Goal: Information Seeking & Learning: Check status

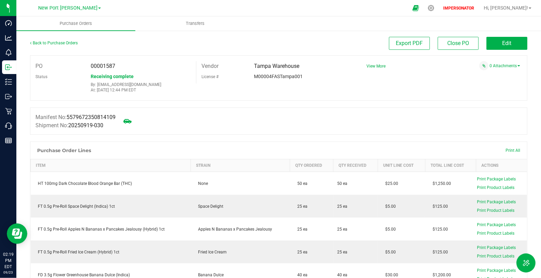
click at [110, 64] on span "00001587" at bounding box center [103, 66] width 25 height 6
copy span "00001587"
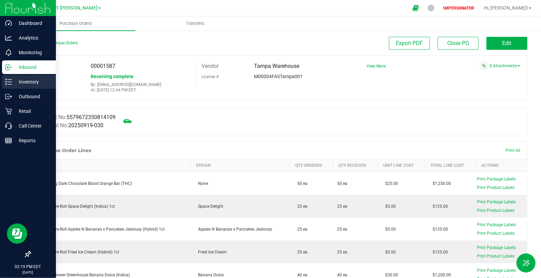
click at [12, 85] on p "Inventory" at bounding box center [32, 82] width 41 height 8
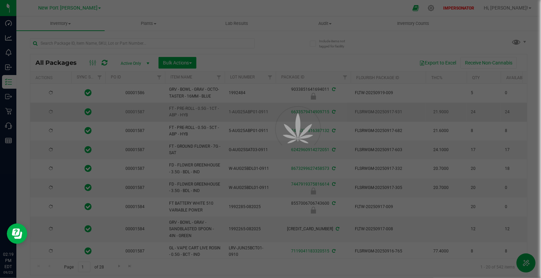
type input "[DATE]"
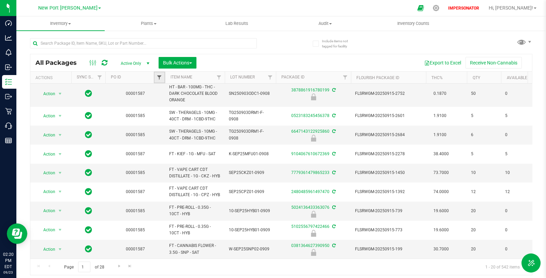
click at [158, 75] on span "Filter" at bounding box center [158, 77] width 5 height 5
paste input "00001587"
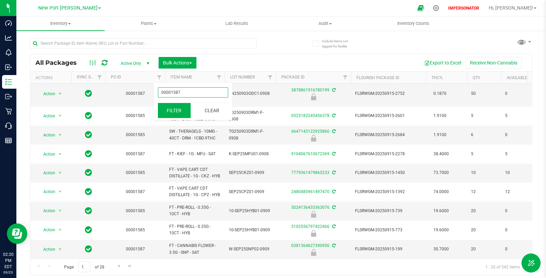
type input "00001587"
click at [169, 106] on button "Filter" at bounding box center [174, 110] width 33 height 15
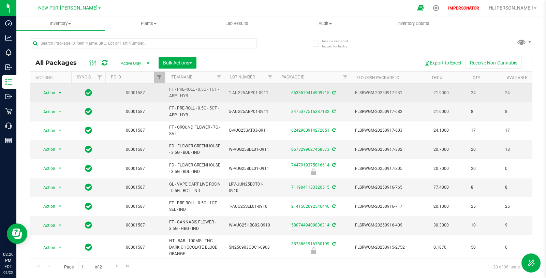
click at [60, 90] on span "select" at bounding box center [59, 92] width 5 height 5
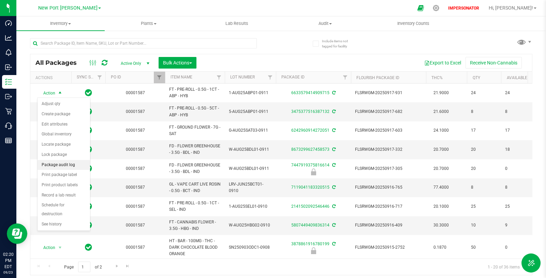
click at [65, 163] on li "Package audit log" at bounding box center [63, 165] width 52 height 10
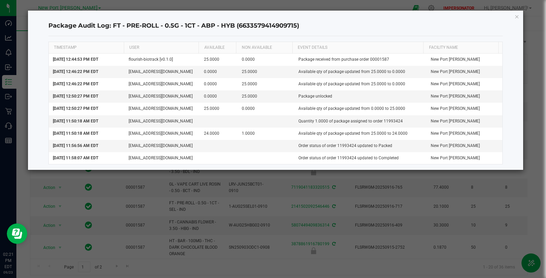
click at [517, 17] on icon "button" at bounding box center [516, 16] width 5 height 8
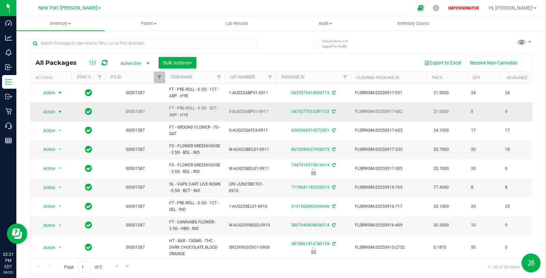
click at [59, 112] on span "select" at bounding box center [59, 111] width 5 height 5
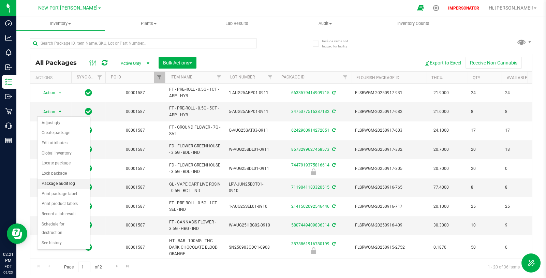
click at [65, 185] on li "Package audit log" at bounding box center [63, 184] width 52 height 10
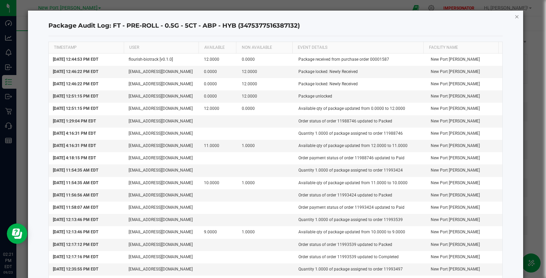
click at [514, 17] on icon "button" at bounding box center [516, 16] width 5 height 8
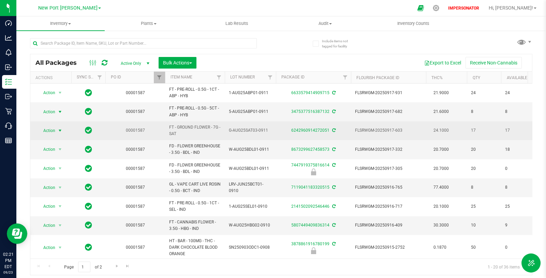
click at [59, 130] on span "select" at bounding box center [59, 130] width 5 height 5
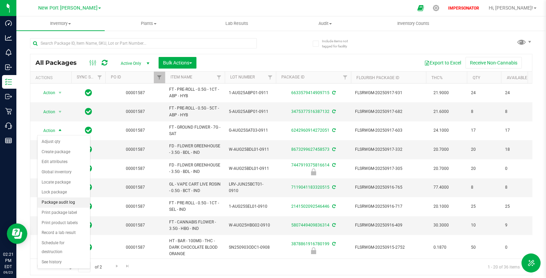
click at [62, 203] on li "Package audit log" at bounding box center [63, 202] width 52 height 10
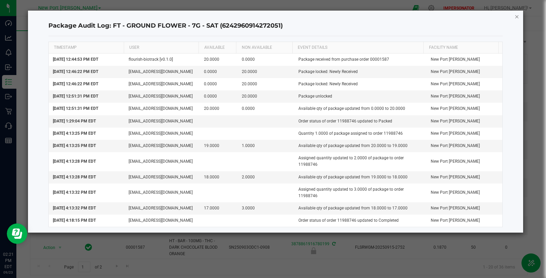
click at [517, 17] on icon "button" at bounding box center [516, 16] width 5 height 8
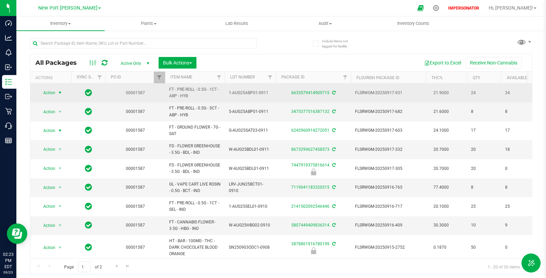
click at [59, 92] on span "select" at bounding box center [59, 92] width 5 height 5
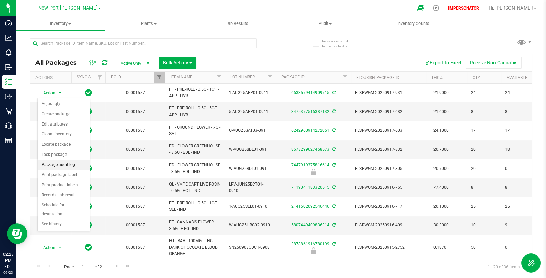
click at [68, 165] on li "Package audit log" at bounding box center [63, 165] width 52 height 10
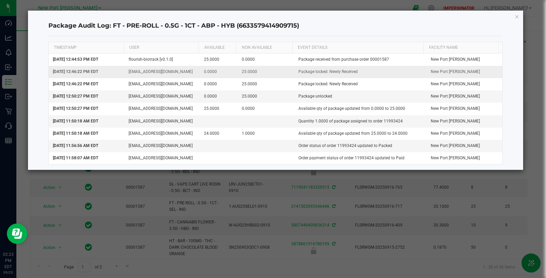
drag, startPoint x: 297, startPoint y: 72, endPoint x: 364, endPoint y: 72, distance: 67.1
click at [364, 72] on td "Package locked: Newly Received" at bounding box center [360, 72] width 132 height 12
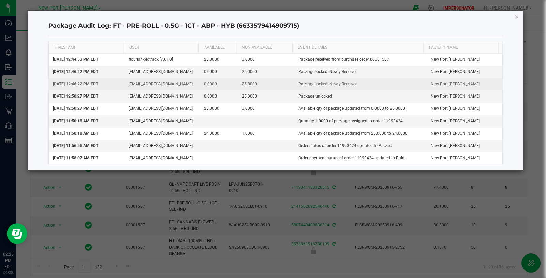
drag, startPoint x: 356, startPoint y: 84, endPoint x: 295, endPoint y: 84, distance: 60.3
click at [295, 84] on td "Package locked: Newly Received" at bounding box center [360, 84] width 132 height 12
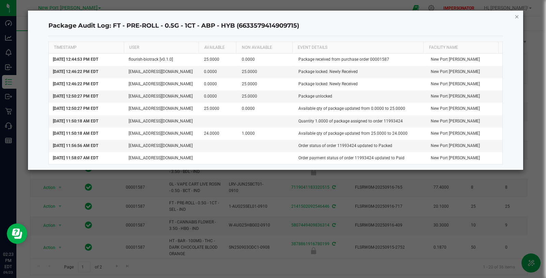
click at [516, 16] on icon "button" at bounding box center [516, 16] width 5 height 8
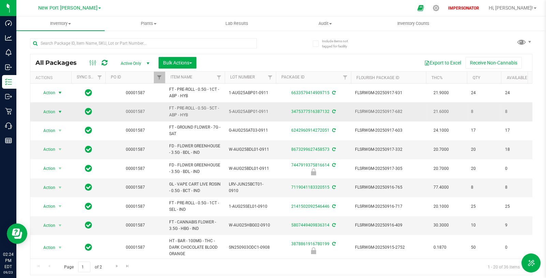
click at [61, 111] on span "select" at bounding box center [59, 111] width 5 height 5
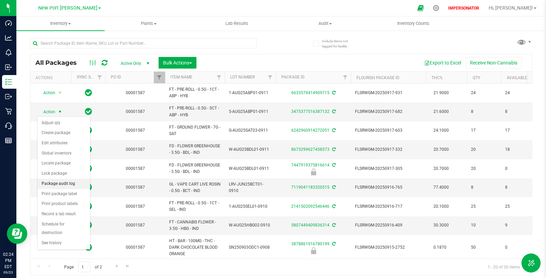
click at [73, 183] on li "Package audit log" at bounding box center [63, 184] width 52 height 10
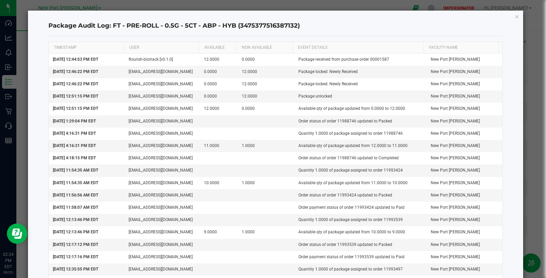
click at [514, 17] on icon "button" at bounding box center [516, 16] width 5 height 8
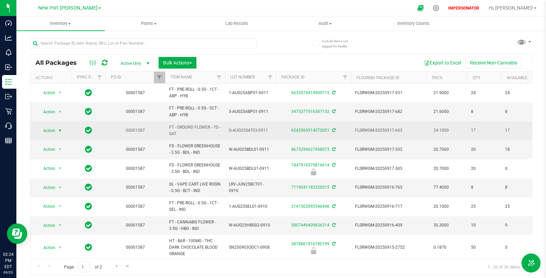
click at [60, 130] on span "select" at bounding box center [59, 130] width 5 height 5
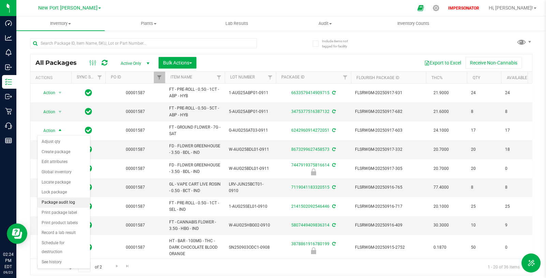
click at [69, 200] on li "Package audit log" at bounding box center [63, 202] width 52 height 10
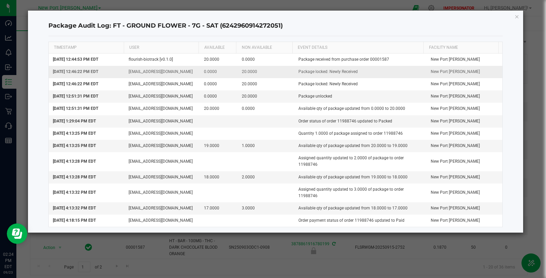
drag, startPoint x: 356, startPoint y: 71, endPoint x: 294, endPoint y: 69, distance: 62.4
click at [294, 69] on td "Package locked: Newly Received" at bounding box center [360, 72] width 132 height 12
click at [516, 14] on icon "button" at bounding box center [516, 16] width 5 height 8
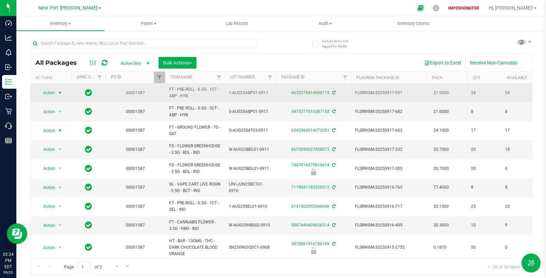
click at [60, 91] on span "select" at bounding box center [59, 92] width 5 height 5
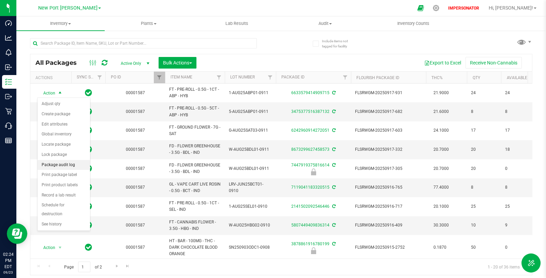
click at [60, 164] on li "Package audit log" at bounding box center [63, 165] width 52 height 10
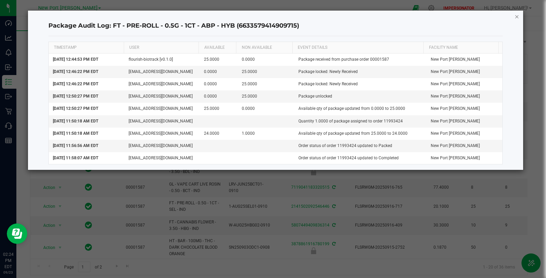
click at [518, 17] on icon "button" at bounding box center [516, 16] width 5 height 8
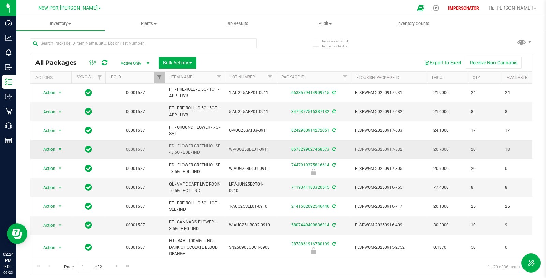
click at [62, 149] on span "select" at bounding box center [59, 149] width 5 height 5
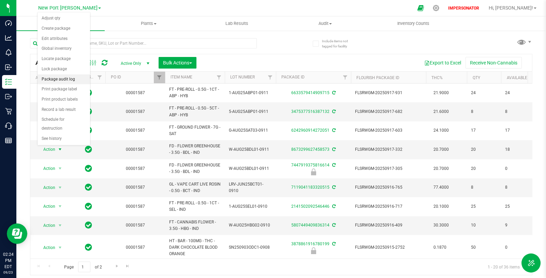
click at [70, 78] on li "Package audit log" at bounding box center [63, 79] width 52 height 10
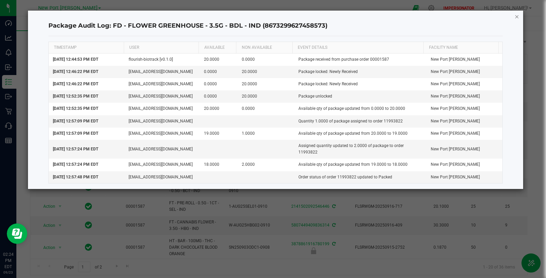
click at [516, 17] on icon "button" at bounding box center [516, 16] width 5 height 8
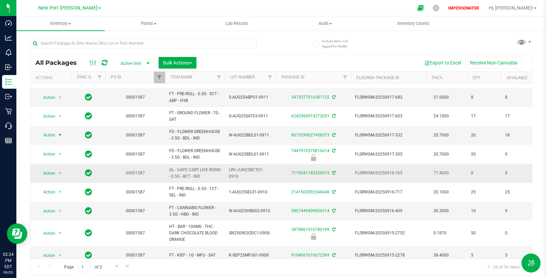
scroll to position [23, 0]
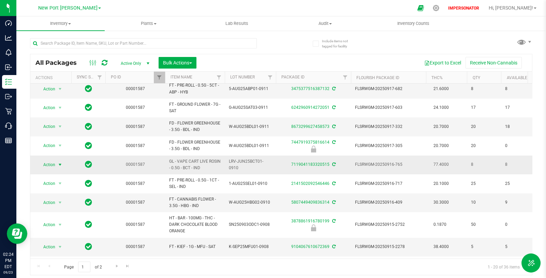
click at [61, 163] on span "select" at bounding box center [59, 164] width 5 height 5
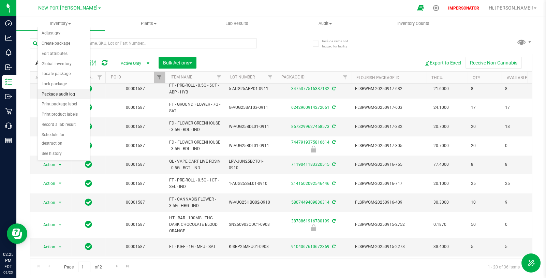
click at [70, 94] on li "Package audit log" at bounding box center [63, 94] width 52 height 10
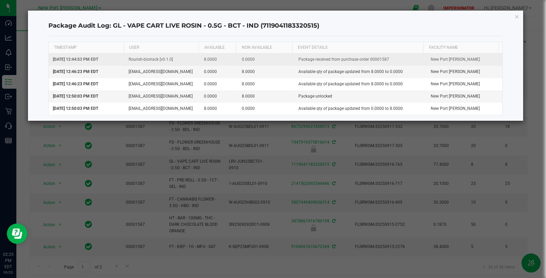
drag, startPoint x: 49, startPoint y: 61, endPoint x: 397, endPoint y: 62, distance: 347.3
click at [397, 62] on tr "Sep 22, 2025 12:44:53 PM EDT flourish-biotrack [v0.1.0] 8.0000 0.0000 Package r…" at bounding box center [275, 60] width 453 height 12
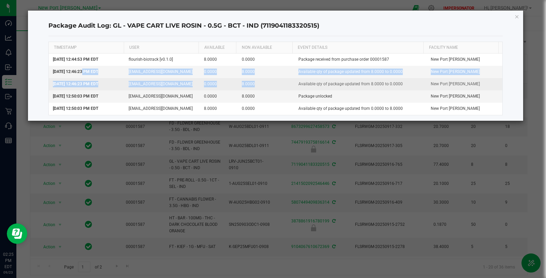
drag, startPoint x: 80, startPoint y: 72, endPoint x: 398, endPoint y: 78, distance: 318.4
click at [414, 80] on tbody "Sep 22, 2025 12:44:53 PM EDT flourish-biotrack [v0.1.0] 8.0000 0.0000 Package r…" at bounding box center [275, 84] width 453 height 61
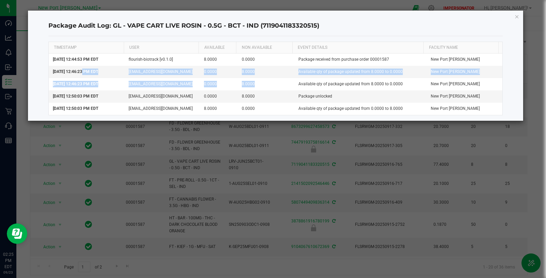
drag, startPoint x: 515, startPoint y: 17, endPoint x: 451, endPoint y: 19, distance: 64.1
click at [515, 17] on icon "button" at bounding box center [516, 16] width 5 height 8
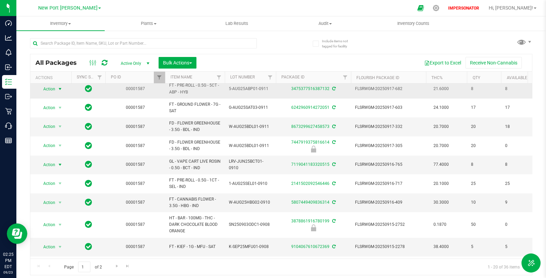
click at [59, 89] on span "select" at bounding box center [59, 88] width 5 height 5
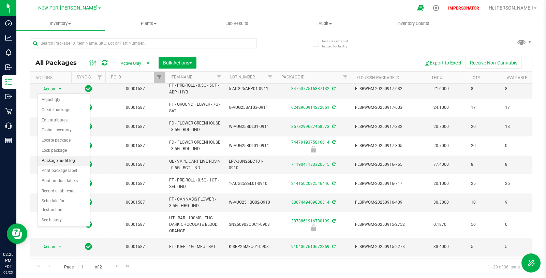
click at [63, 159] on li "Package audit log" at bounding box center [63, 161] width 52 height 10
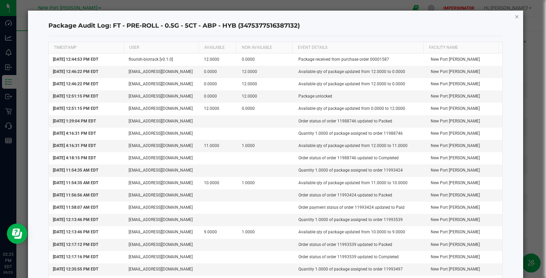
click at [514, 17] on icon "button" at bounding box center [516, 16] width 5 height 8
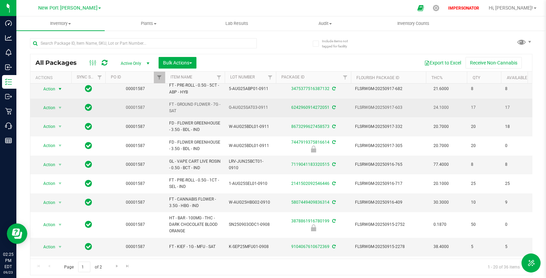
scroll to position [0, 0]
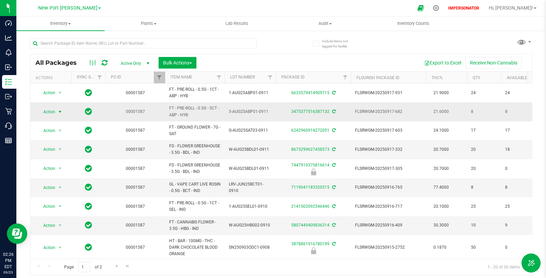
click at [61, 110] on span "select" at bounding box center [59, 111] width 5 height 5
click at [58, 112] on span "select" at bounding box center [59, 111] width 5 height 5
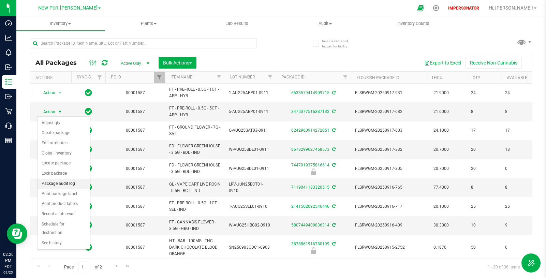
click at [75, 184] on li "Package audit log" at bounding box center [63, 184] width 52 height 10
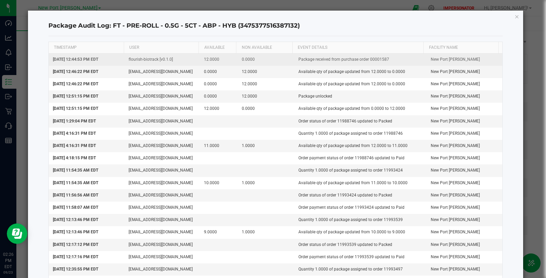
drag, startPoint x: 392, startPoint y: 60, endPoint x: 271, endPoint y: 64, distance: 121.4
click at [271, 64] on tr "Sep 22, 2025 12:44:53 PM EDT flourish-biotrack [v0.1.0] 12.0000 0.0000 Package …" at bounding box center [275, 60] width 453 height 12
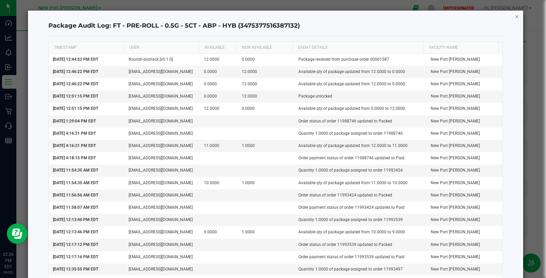
click at [514, 15] on icon "button" at bounding box center [516, 16] width 5 height 8
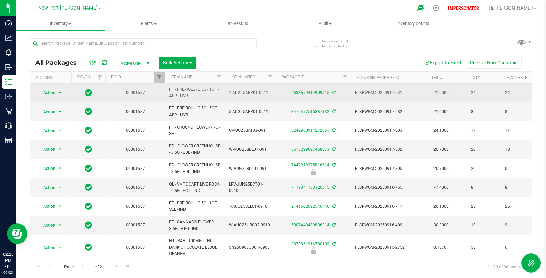
click at [59, 90] on span "select" at bounding box center [59, 92] width 5 height 5
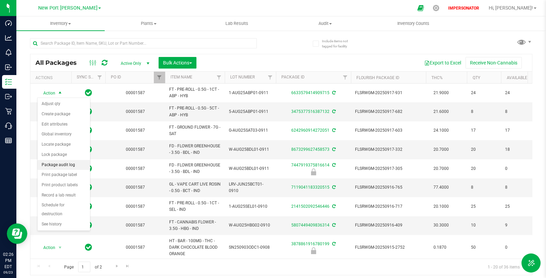
click at [70, 165] on li "Package audit log" at bounding box center [63, 165] width 52 height 10
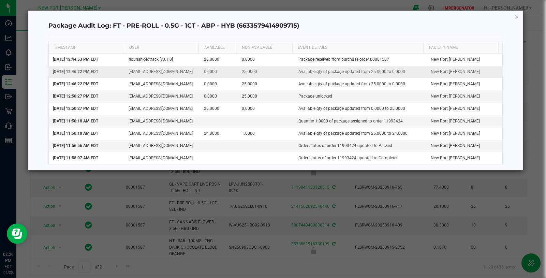
drag, startPoint x: 54, startPoint y: 73, endPoint x: 444, endPoint y: 72, distance: 390.9
click at [413, 82] on tbody "Sep 22, 2025 12:44:53 PM EDT flourish-biotrack [v0.1.0] 25.0000 0.0000 Package …" at bounding box center [275, 109] width 453 height 111
drag, startPoint x: 515, startPoint y: 15, endPoint x: 460, endPoint y: 38, distance: 60.1
click at [515, 15] on icon "button" at bounding box center [516, 16] width 5 height 8
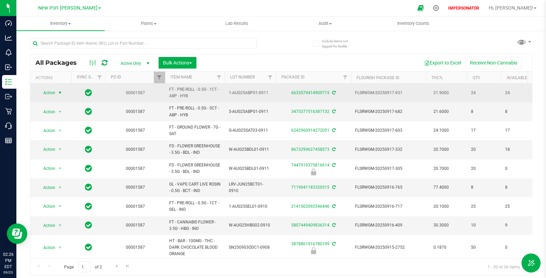
click at [60, 91] on span "select" at bounding box center [59, 92] width 5 height 5
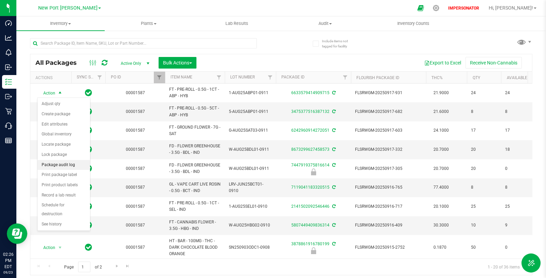
click at [71, 163] on li "Package audit log" at bounding box center [63, 165] width 52 height 10
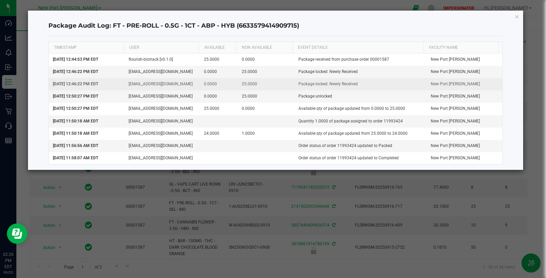
drag, startPoint x: 295, startPoint y: 70, endPoint x: 355, endPoint y: 85, distance: 61.8
click at [355, 85] on tbody "Sep 22, 2025 12:44:53 PM EDT flourish-biotrack [v0.1.0] 25.0000 0.0000 Package …" at bounding box center [275, 109] width 453 height 111
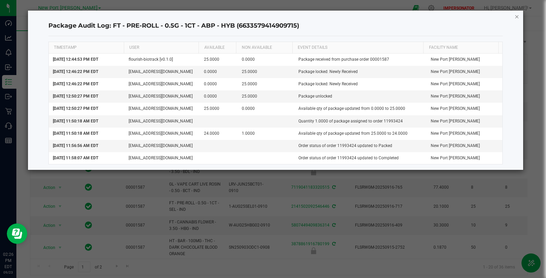
click at [517, 16] on icon "button" at bounding box center [516, 16] width 5 height 8
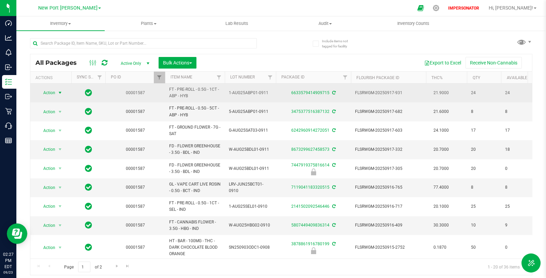
click at [60, 91] on span "select" at bounding box center [59, 92] width 5 height 5
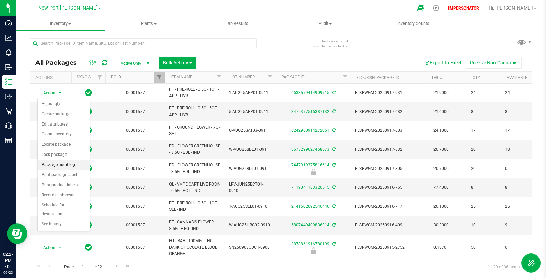
click at [56, 165] on li "Package audit log" at bounding box center [63, 165] width 52 height 10
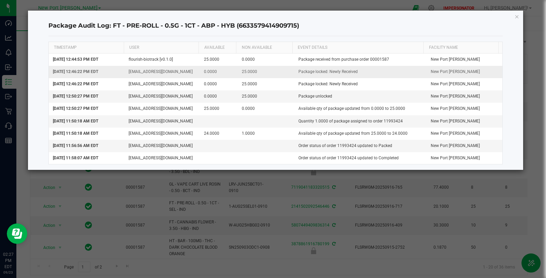
drag, startPoint x: 362, startPoint y: 72, endPoint x: 287, endPoint y: 72, distance: 75.0
click at [287, 72] on tr "Sep 22, 2025 12:46:22 PM EDT slewandowski@liveparallel.com 0.0000 25.0000 Packa…" at bounding box center [275, 72] width 453 height 12
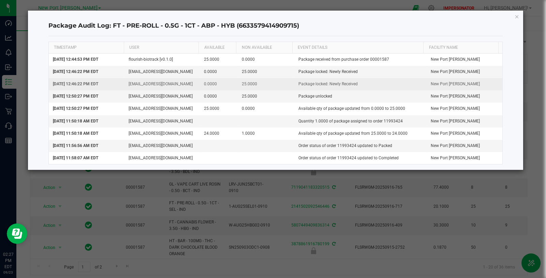
drag, startPoint x: 364, startPoint y: 83, endPoint x: 295, endPoint y: 79, distance: 69.0
click at [295, 79] on td "Package locked: Newly Received" at bounding box center [360, 84] width 132 height 12
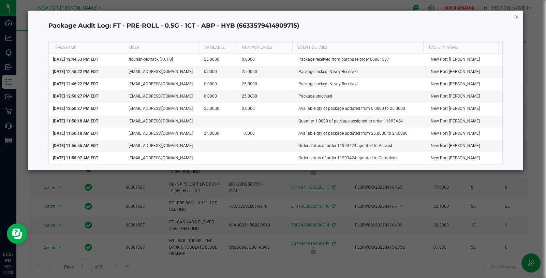
click at [515, 16] on icon "button" at bounding box center [516, 16] width 5 height 8
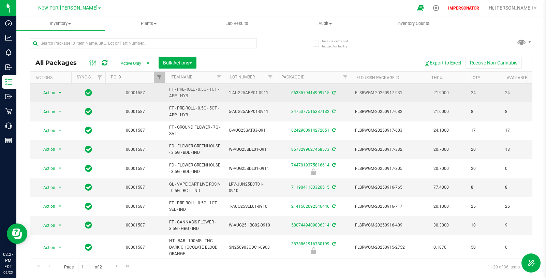
click at [55, 93] on span "Action" at bounding box center [46, 93] width 18 height 10
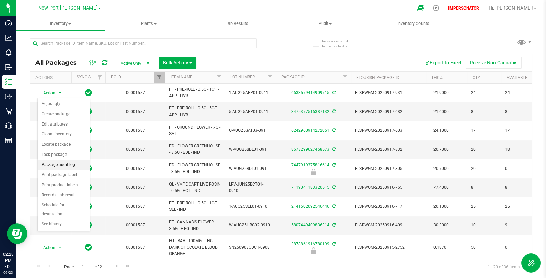
click at [69, 163] on li "Package audit log" at bounding box center [63, 165] width 52 height 10
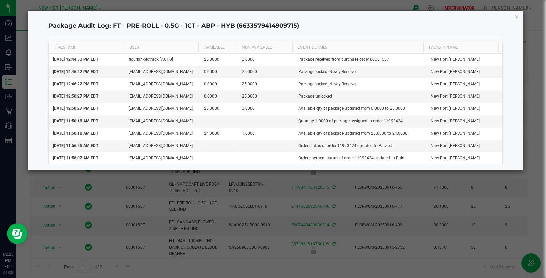
drag, startPoint x: 516, startPoint y: 17, endPoint x: 496, endPoint y: 23, distance: 20.4
click at [514, 16] on icon "button" at bounding box center [516, 16] width 5 height 8
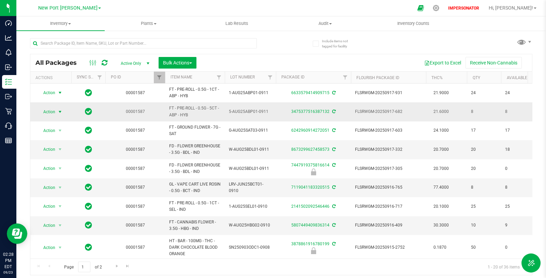
click at [61, 110] on span "select" at bounding box center [59, 111] width 5 height 5
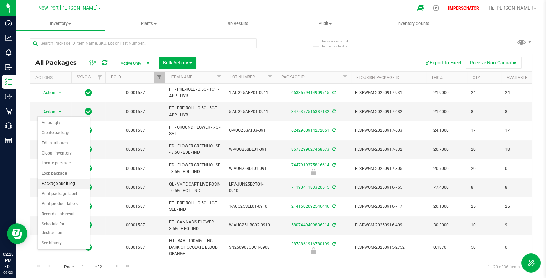
click at [60, 185] on li "Package audit log" at bounding box center [63, 184] width 52 height 10
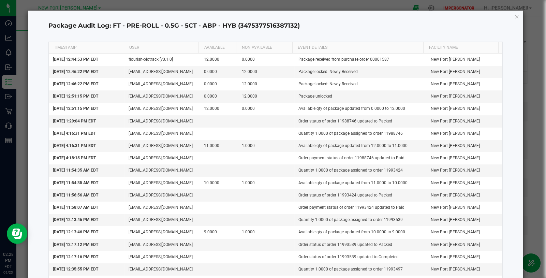
drag, startPoint x: 512, startPoint y: 16, endPoint x: 430, endPoint y: 37, distance: 84.1
click at [514, 16] on icon "button" at bounding box center [516, 16] width 5 height 8
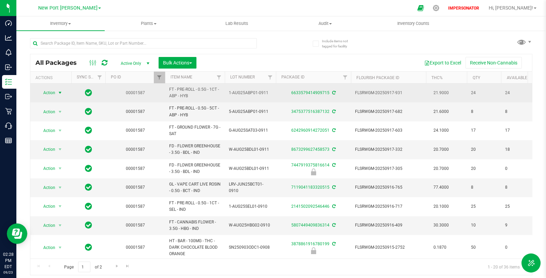
click at [60, 91] on span "select" at bounding box center [59, 92] width 5 height 5
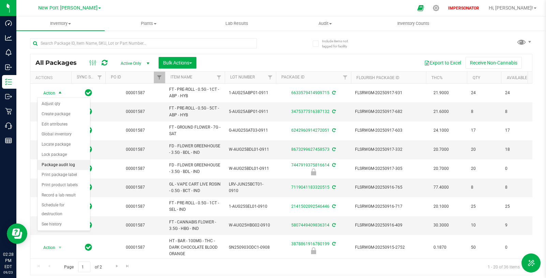
click at [66, 162] on li "Package audit log" at bounding box center [63, 165] width 52 height 10
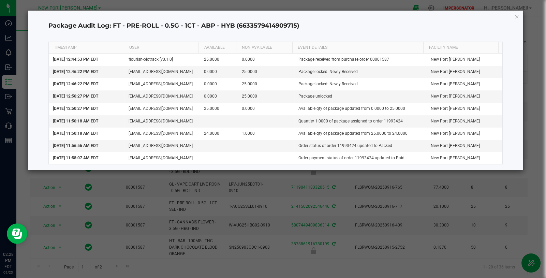
drag, startPoint x: 518, startPoint y: 18, endPoint x: 513, endPoint y: 19, distance: 5.3
click at [518, 18] on icon "button" at bounding box center [516, 16] width 5 height 8
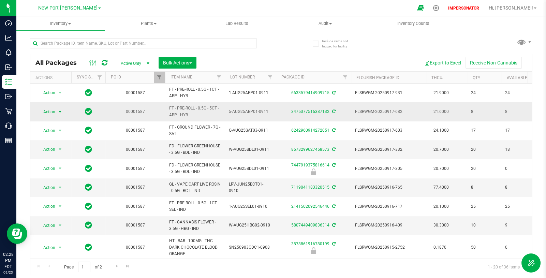
click at [62, 110] on span "select" at bounding box center [59, 111] width 5 height 5
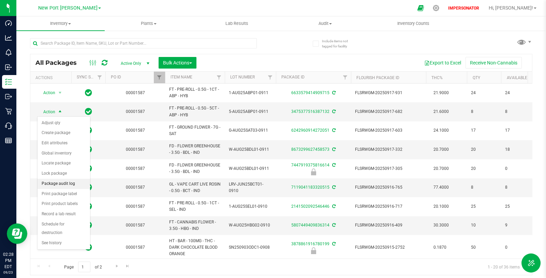
click at [69, 182] on li "Package audit log" at bounding box center [63, 184] width 52 height 10
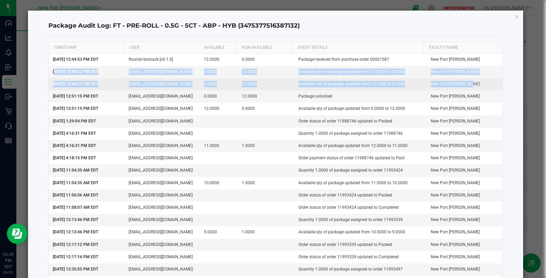
drag, startPoint x: 51, startPoint y: 71, endPoint x: 478, endPoint y: 81, distance: 426.5
click at [478, 81] on tbody "Sep 22, 2025 12:44:53 PM EDT flourish-biotrack [v0.1.0] 12.0000 0.0000 Package …" at bounding box center [275, 177] width 453 height 246
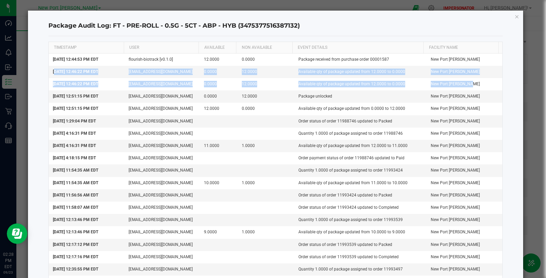
click at [514, 16] on icon "button" at bounding box center [516, 16] width 5 height 8
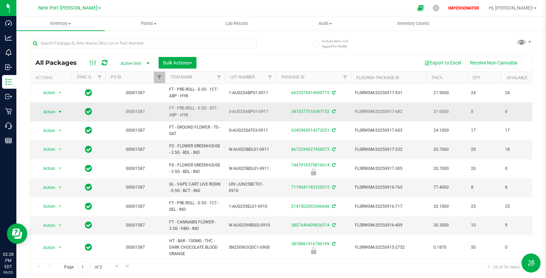
click at [58, 109] on span "select" at bounding box center [59, 111] width 5 height 5
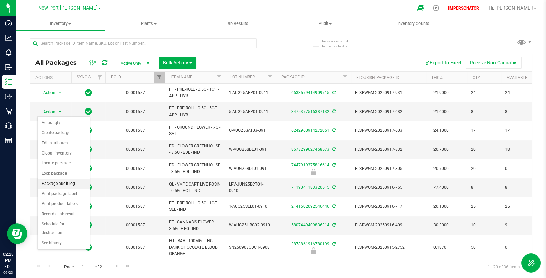
click at [63, 183] on li "Package audit log" at bounding box center [63, 184] width 52 height 10
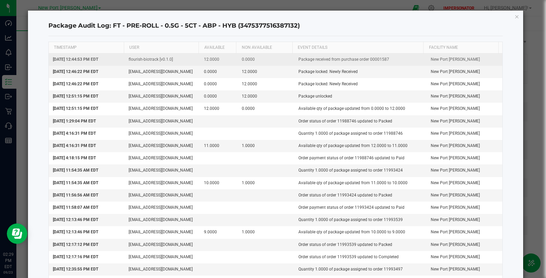
drag, startPoint x: 51, startPoint y: 71, endPoint x: 243, endPoint y: 58, distance: 192.3
click at [378, 71] on tr "Sep 22, 2025 12:46:22 PM EDT slewandowski@liveparallel.com 0.0000 12.0000 Packa…" at bounding box center [275, 72] width 453 height 12
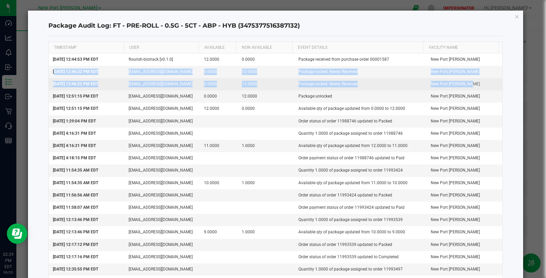
drag, startPoint x: 53, startPoint y: 70, endPoint x: 463, endPoint y: 86, distance: 410.7
click at [463, 86] on tbody "Sep 22, 2025 12:44:53 PM EDT flourish-biotrack [v0.1.0] 12.0000 0.0000 Package …" at bounding box center [275, 177] width 453 height 246
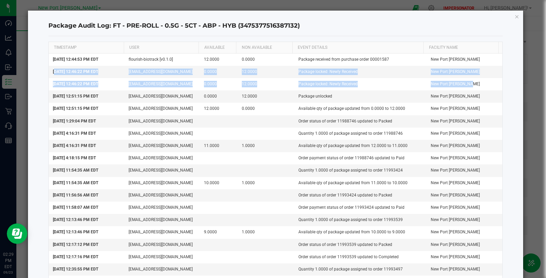
click at [514, 16] on icon "button" at bounding box center [516, 16] width 5 height 8
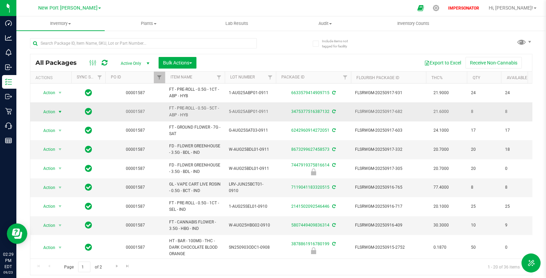
click at [60, 110] on span "select" at bounding box center [59, 111] width 5 height 5
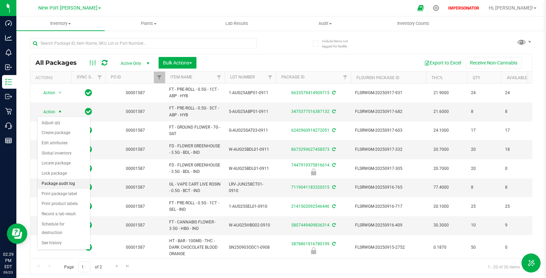
click at [57, 184] on li "Package audit log" at bounding box center [63, 184] width 52 height 10
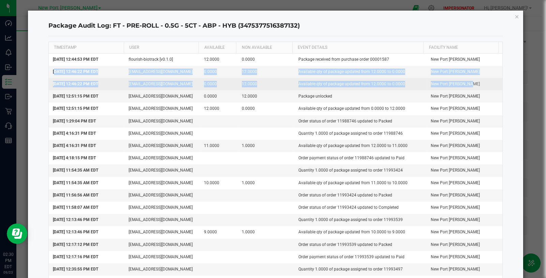
drag, startPoint x: 52, startPoint y: 71, endPoint x: 464, endPoint y: 88, distance: 412.4
click at [464, 88] on tbody "Sep 22, 2025 12:44:53 PM EDT flourish-biotrack [v0.1.0] 12.0000 0.0000 Package …" at bounding box center [275, 177] width 453 height 246
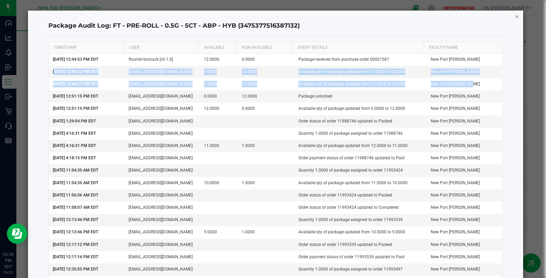
click at [514, 16] on icon "button" at bounding box center [516, 16] width 5 height 8
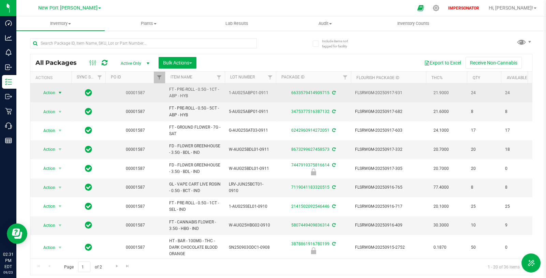
click at [61, 92] on span "select" at bounding box center [59, 92] width 5 height 5
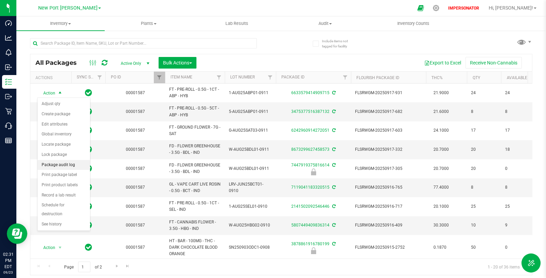
click at [72, 163] on li "Package audit log" at bounding box center [63, 165] width 52 height 10
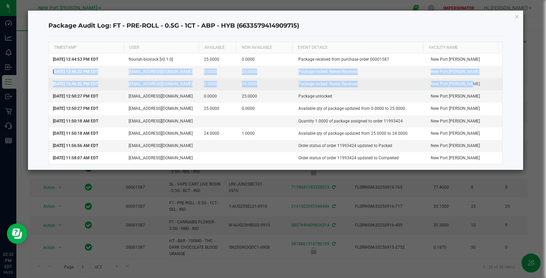
drag, startPoint x: 52, startPoint y: 69, endPoint x: 466, endPoint y: 82, distance: 414.3
click at [466, 82] on tbody "Sep 22, 2025 12:44:53 PM EDT flourish-biotrack [v0.1.0] 25.0000 0.0000 Package …" at bounding box center [275, 109] width 453 height 111
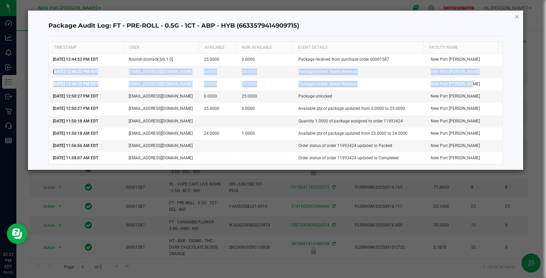
click at [517, 16] on icon "button" at bounding box center [516, 16] width 5 height 8
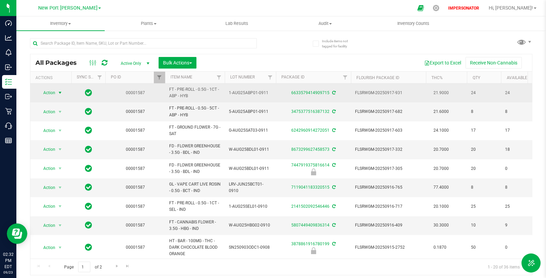
click at [60, 92] on span "select" at bounding box center [59, 92] width 5 height 5
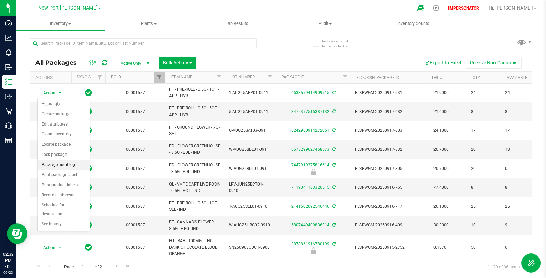
click at [62, 163] on li "Package audit log" at bounding box center [63, 165] width 52 height 10
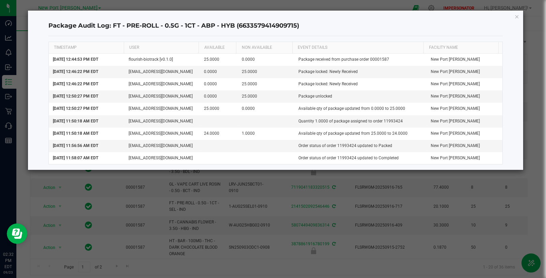
drag, startPoint x: 518, startPoint y: 18, endPoint x: 513, endPoint y: 22, distance: 6.3
click at [517, 18] on icon "button" at bounding box center [516, 16] width 5 height 8
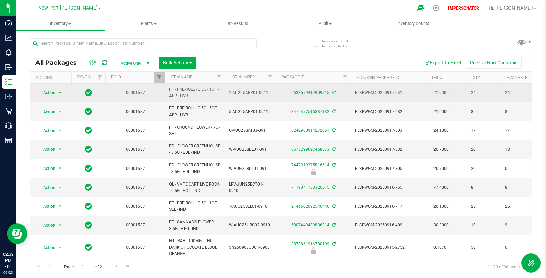
click at [59, 91] on span "select" at bounding box center [59, 92] width 5 height 5
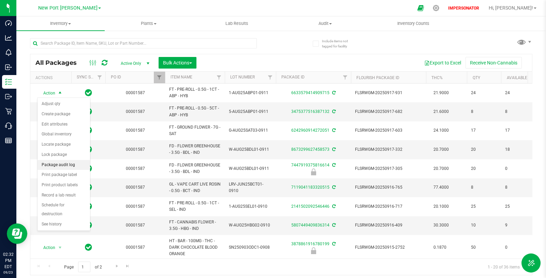
click at [64, 163] on li "Package audit log" at bounding box center [63, 165] width 52 height 10
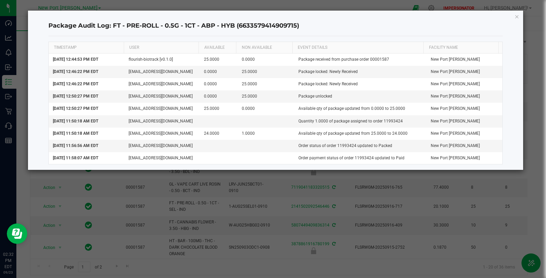
drag, startPoint x: 517, startPoint y: 17, endPoint x: 493, endPoint y: 27, distance: 25.7
click at [517, 17] on icon "button" at bounding box center [516, 16] width 5 height 8
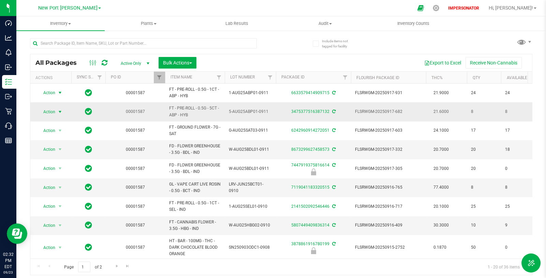
click at [57, 112] on span "select" at bounding box center [59, 111] width 5 height 5
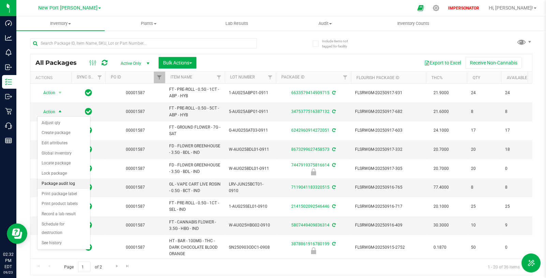
click at [70, 183] on li "Package audit log" at bounding box center [63, 184] width 52 height 10
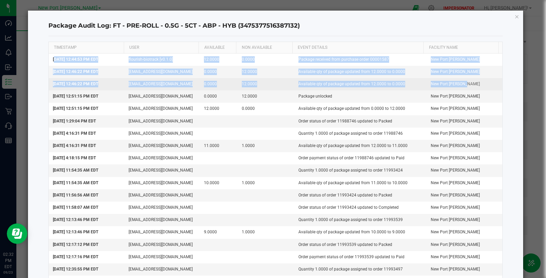
drag, startPoint x: 52, startPoint y: 59, endPoint x: 455, endPoint y: 85, distance: 404.1
click at [455, 85] on tbody "Sep 22, 2025 12:44:53 PM EDT flourish-biotrack [v0.1.0] 12.0000 0.0000 Package …" at bounding box center [275, 177] width 453 height 246
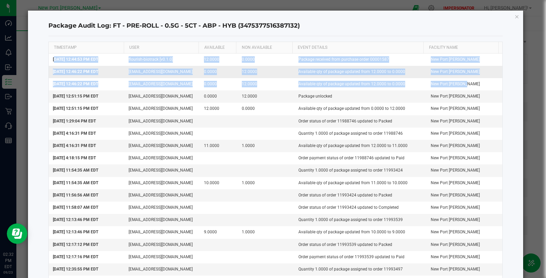
drag, startPoint x: 357, startPoint y: 71, endPoint x: 347, endPoint y: 73, distance: 10.5
click at [356, 71] on td "Available qty of package updated from 12.0000 to 0.0000" at bounding box center [360, 72] width 132 height 12
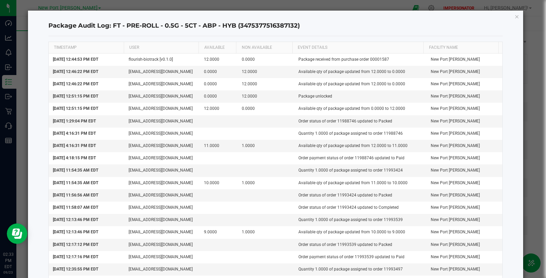
drag, startPoint x: 512, startPoint y: 15, endPoint x: 453, endPoint y: 35, distance: 61.8
click at [514, 16] on icon "button" at bounding box center [516, 16] width 5 height 8
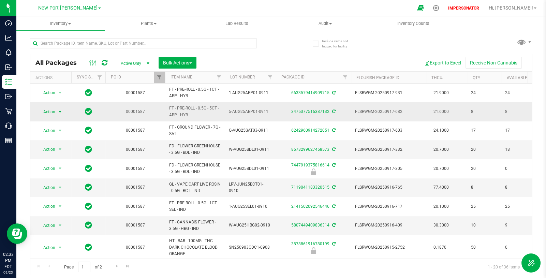
click at [60, 111] on span "select" at bounding box center [59, 111] width 5 height 5
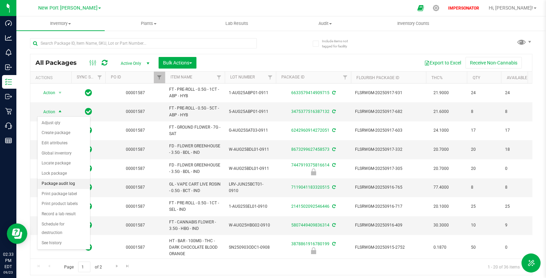
click at [65, 185] on li "Package audit log" at bounding box center [63, 184] width 52 height 10
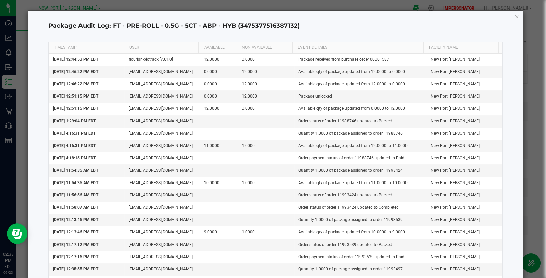
drag, startPoint x: 512, startPoint y: 15, endPoint x: 496, endPoint y: 20, distance: 17.2
click at [514, 15] on icon "button" at bounding box center [516, 16] width 5 height 8
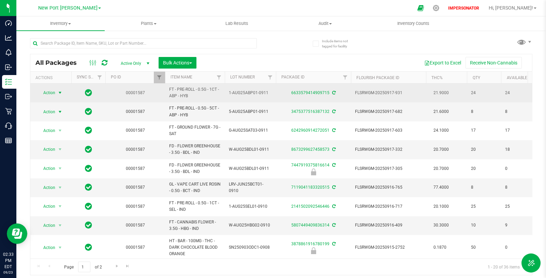
click at [58, 91] on span "select" at bounding box center [59, 92] width 5 height 5
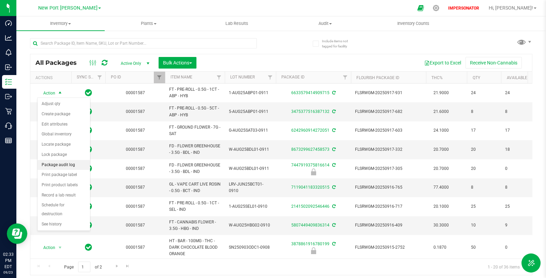
click at [61, 166] on li "Package audit log" at bounding box center [63, 165] width 52 height 10
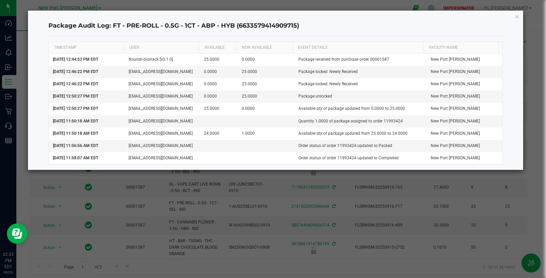
drag, startPoint x: 518, startPoint y: 16, endPoint x: 479, endPoint y: 28, distance: 40.8
click at [518, 16] on icon "button" at bounding box center [516, 16] width 5 height 8
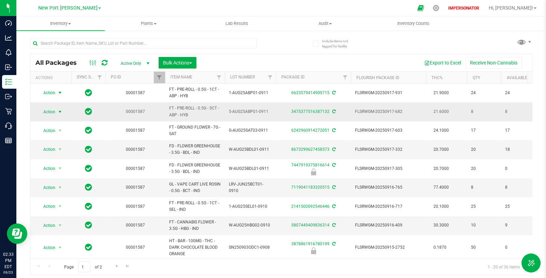
click at [60, 109] on span "select" at bounding box center [59, 111] width 5 height 5
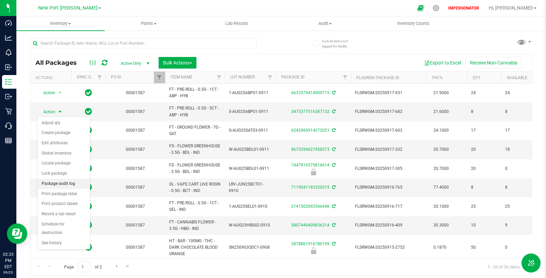
click at [64, 184] on li "Package audit log" at bounding box center [63, 184] width 52 height 10
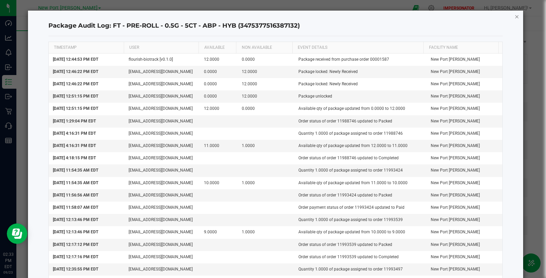
click at [514, 16] on icon "button" at bounding box center [516, 16] width 5 height 8
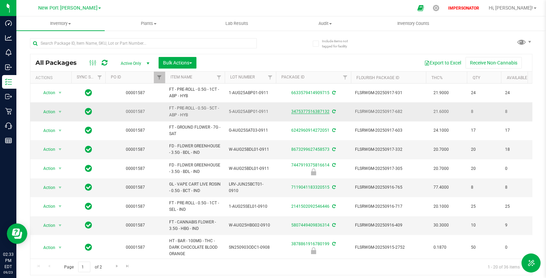
drag, startPoint x: 312, startPoint y: 108, endPoint x: 328, endPoint y: 111, distance: 16.3
click at [328, 111] on div "3475377516387132" at bounding box center [313, 111] width 77 height 6
copy link "3475377516387132"
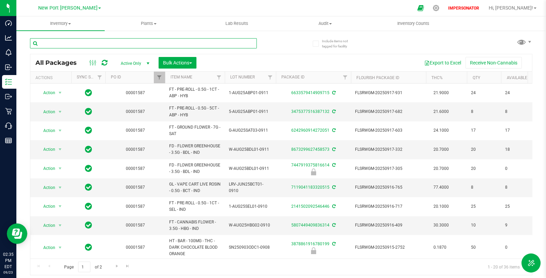
click at [76, 45] on input "text" at bounding box center [143, 43] width 227 height 10
paste input "3475377516387132"
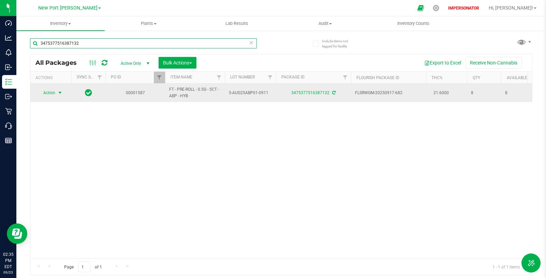
type input "3475377516387132"
click at [61, 92] on span "select" at bounding box center [59, 92] width 5 height 5
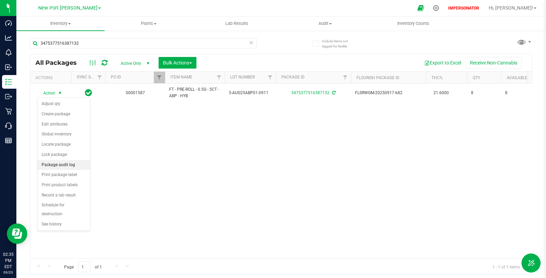
click at [68, 166] on li "Package audit log" at bounding box center [63, 165] width 52 height 10
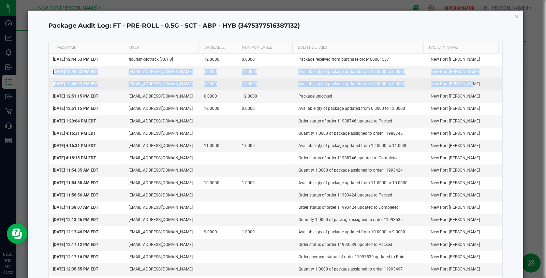
drag, startPoint x: 53, startPoint y: 70, endPoint x: 476, endPoint y: 84, distance: 423.2
click at [476, 84] on tbody "Sep 22, 2025 12:44:53 PM EDT flourish-biotrack [v0.1.0] 12.0000 0.0000 Package …" at bounding box center [275, 177] width 453 height 246
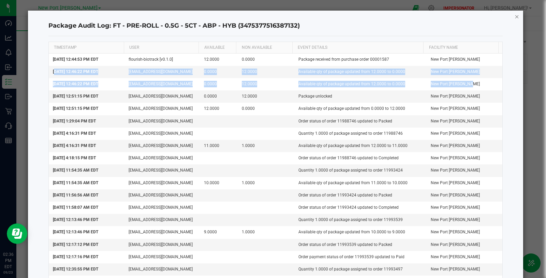
click at [514, 17] on icon "button" at bounding box center [516, 16] width 5 height 8
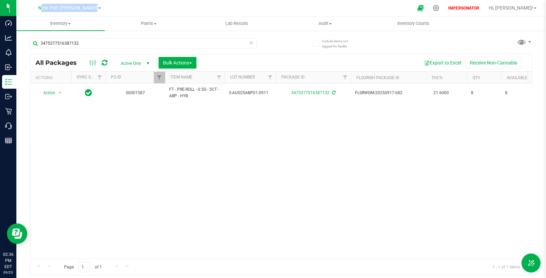
drag, startPoint x: 56, startPoint y: 7, endPoint x: 116, endPoint y: 4, distance: 60.4
click at [116, 4] on div "New Port Richey WC" at bounding box center [70, 8] width 100 height 11
copy span "New Port Richey WC"
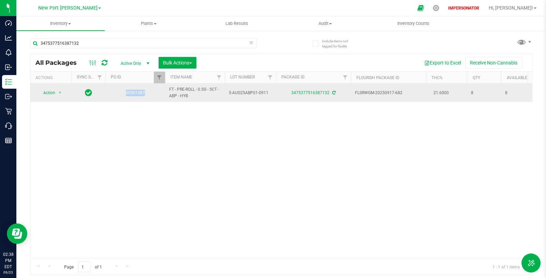
drag, startPoint x: 155, startPoint y: 95, endPoint x: 123, endPoint y: 92, distance: 32.3
click at [123, 92] on td "00001587" at bounding box center [135, 92] width 60 height 18
copy link "00001587"
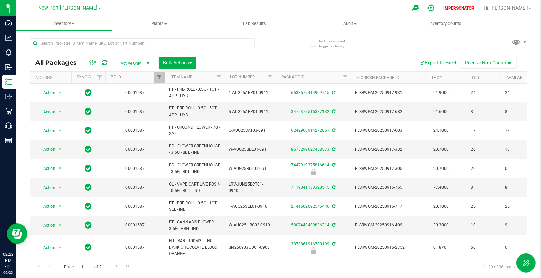
click at [435, 8] on icon at bounding box center [430, 7] width 7 height 7
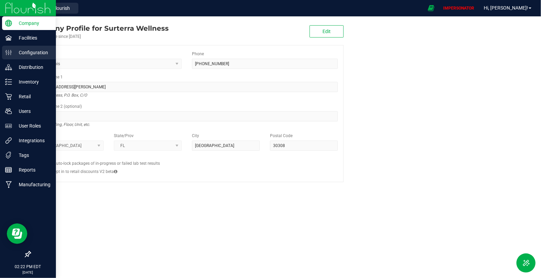
click at [18, 53] on p "Configuration" at bounding box center [32, 52] width 41 height 8
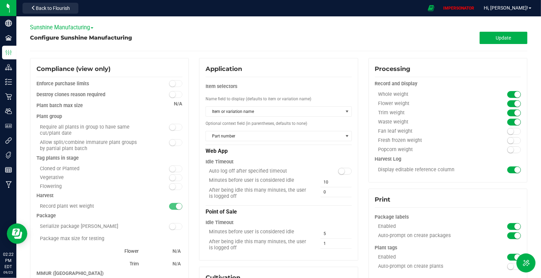
click at [93, 28] on span at bounding box center [92, 27] width 3 height 1
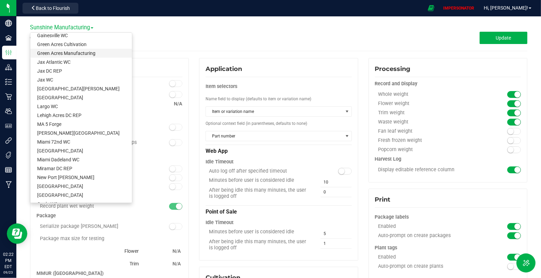
scroll to position [129, 0]
click at [85, 175] on link "New Port Richey WC" at bounding box center [81, 175] width 102 height 9
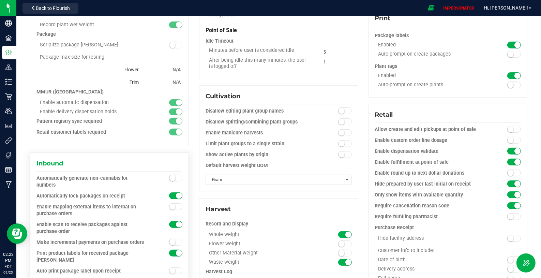
scroll to position [235, 0]
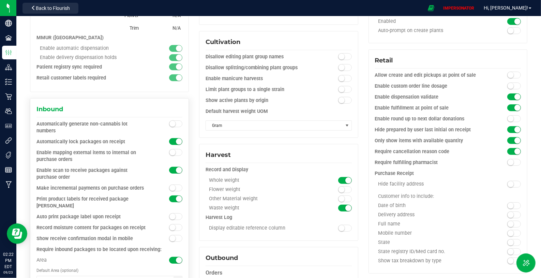
drag, startPoint x: 133, startPoint y: 142, endPoint x: 46, endPoint y: 134, distance: 87.0
click at [47, 133] on div "Automatically generate non-cannabis lot numbers Automatically lock packages on …" at bounding box center [109, 264] width 146 height 286
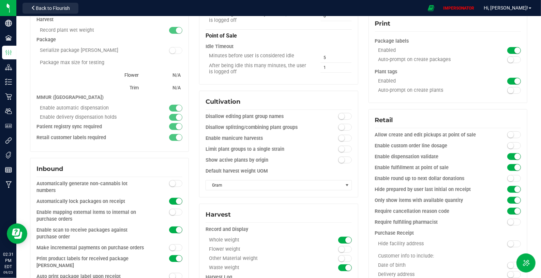
scroll to position [248, 0]
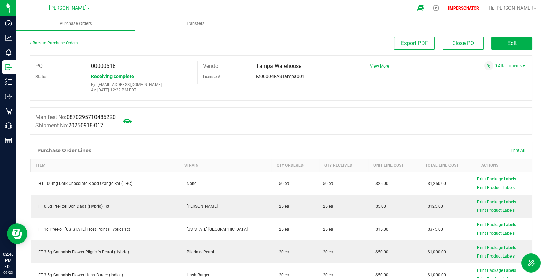
click at [111, 66] on span "00000518" at bounding box center [103, 66] width 25 height 6
click at [112, 66] on span "00000518" at bounding box center [103, 66] width 25 height 6
copy span "00000518"
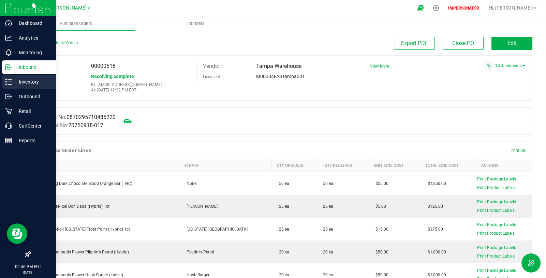
click at [12, 81] on div "Inventory" at bounding box center [29, 82] width 54 height 14
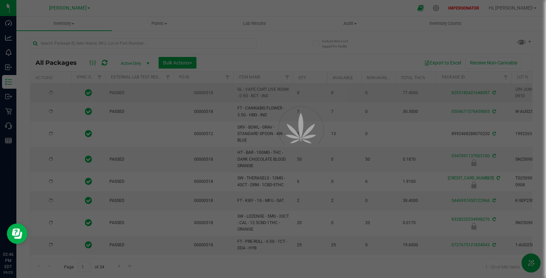
type input "[DATE]"
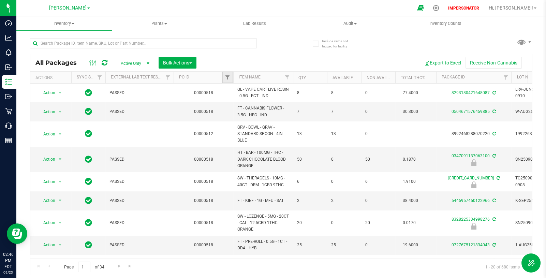
click at [230, 77] on link "Filter" at bounding box center [227, 78] width 11 height 12
paste input "00000518"
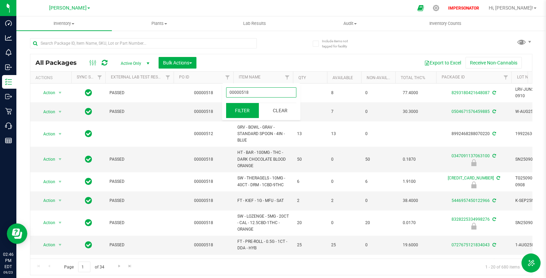
type input "00000518"
click at [244, 104] on button "Filter" at bounding box center [242, 110] width 33 height 15
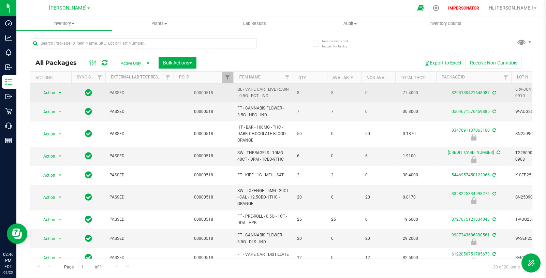
click at [61, 93] on span "select" at bounding box center [59, 92] width 5 height 5
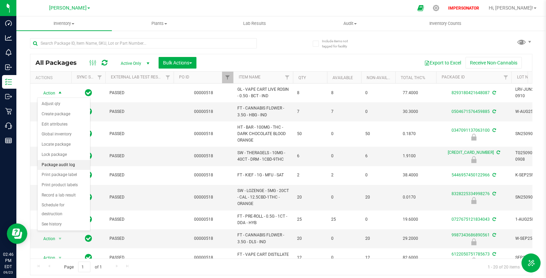
click at [67, 162] on li "Package audit log" at bounding box center [63, 165] width 52 height 10
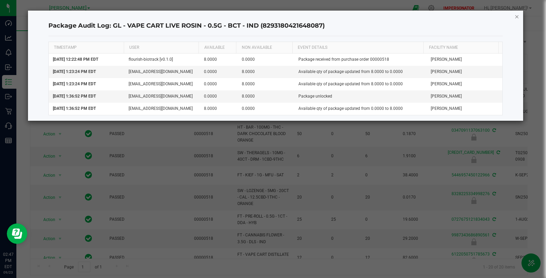
click at [516, 17] on icon "button" at bounding box center [516, 16] width 5 height 8
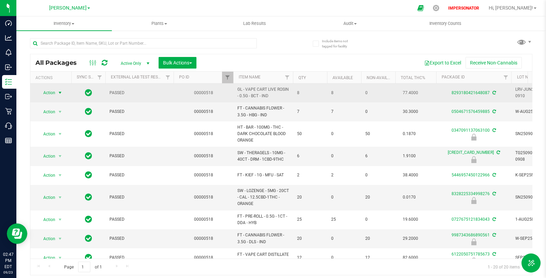
click at [59, 94] on span "select" at bounding box center [59, 92] width 5 height 5
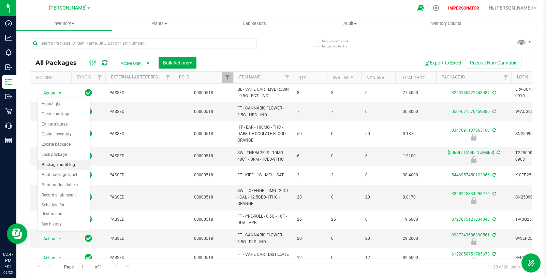
click at [63, 163] on li "Package audit log" at bounding box center [63, 165] width 52 height 10
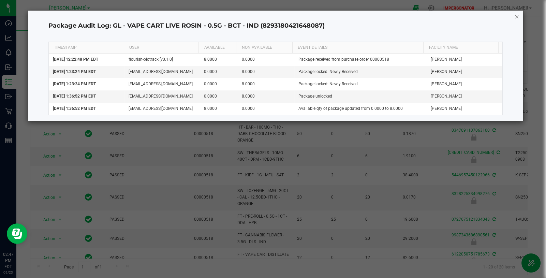
click at [515, 17] on icon "button" at bounding box center [516, 16] width 5 height 8
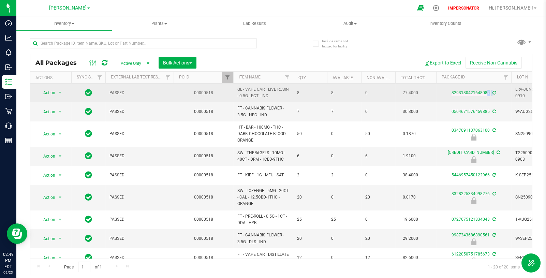
drag, startPoint x: 456, startPoint y: 92, endPoint x: 489, endPoint y: 92, distance: 33.1
click at [490, 92] on div "8293180421648087" at bounding box center [473, 93] width 77 height 6
copy div "8293180421648087"
